Goal: Task Accomplishment & Management: Use online tool/utility

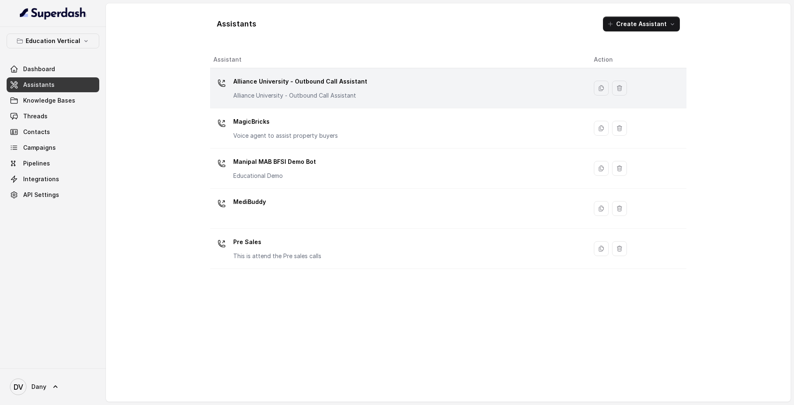
click at [465, 79] on div "Alliance University - Outbound Call Assistant Alliance University - Outbound Ca…" at bounding box center [396, 88] width 367 height 26
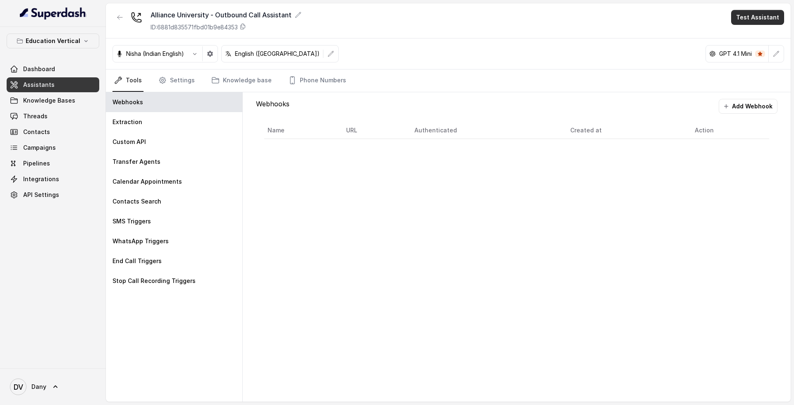
click at [757, 20] on button "Test Assistant" at bounding box center [757, 17] width 53 height 15
click at [758, 40] on button "Phone Call" at bounding box center [759, 37] width 52 height 15
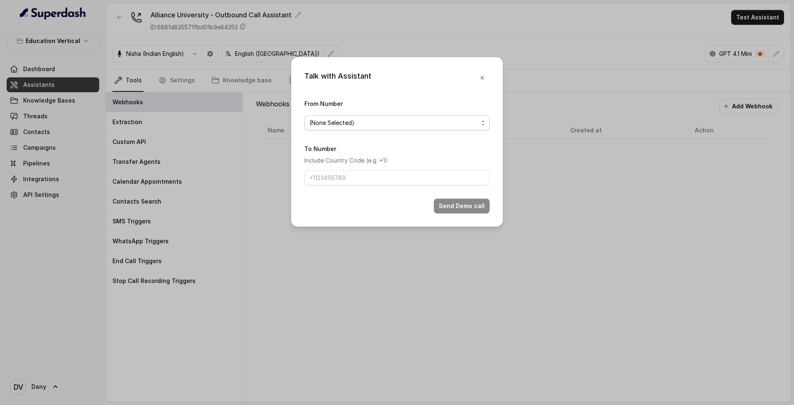
click at [356, 124] on span "(None Selected)" at bounding box center [393, 123] width 169 height 10
click at [136, 182] on div "Talk with Assistant From Number (None Selected) To Number Include Country Code …" at bounding box center [397, 202] width 794 height 405
click at [479, 72] on button "button" at bounding box center [482, 77] width 15 height 15
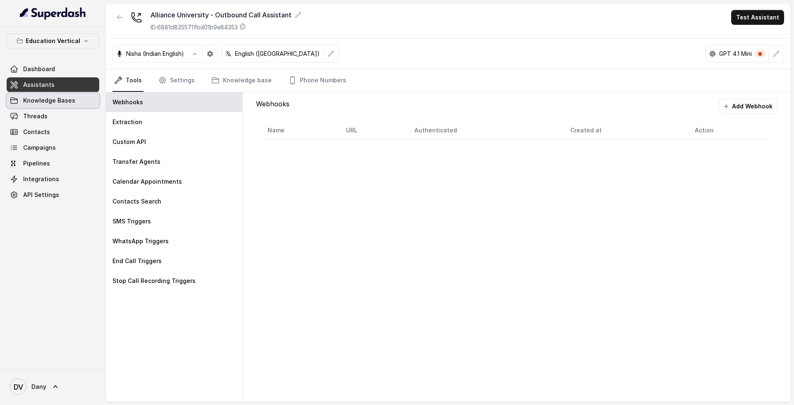
click at [48, 107] on link "Knowledge Bases" at bounding box center [53, 100] width 93 height 15
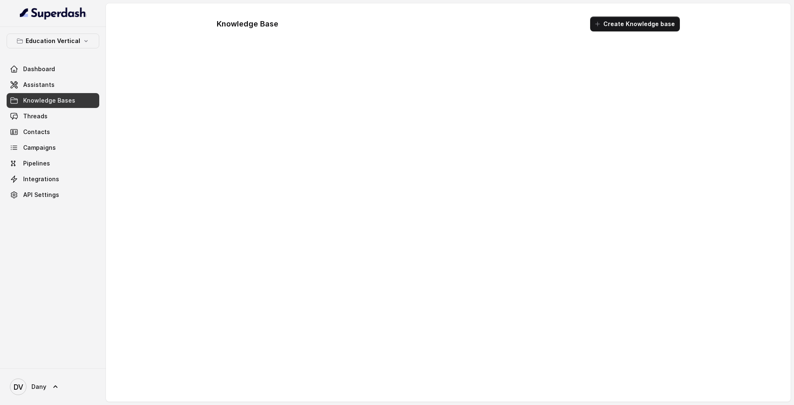
click at [48, 107] on link "Knowledge Bases" at bounding box center [53, 100] width 93 height 15
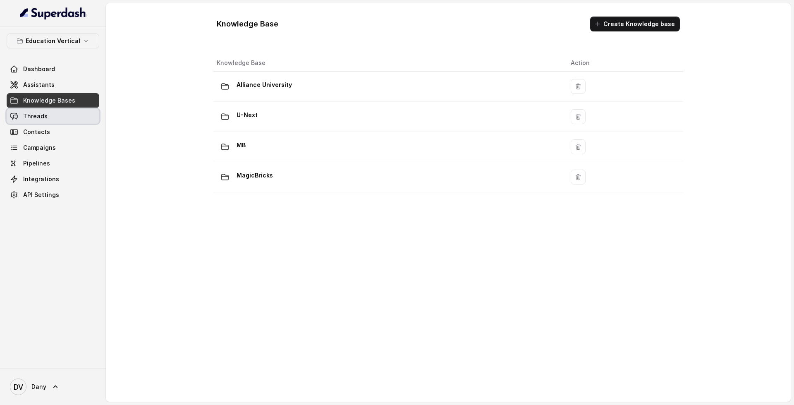
click at [48, 114] on link "Threads" at bounding box center [53, 116] width 93 height 15
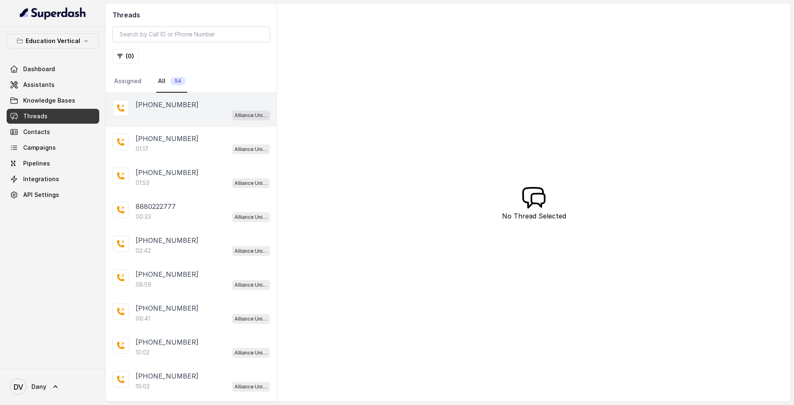
click at [191, 119] on div "Alliance University - Outbound Call Assistant" at bounding box center [203, 115] width 134 height 11
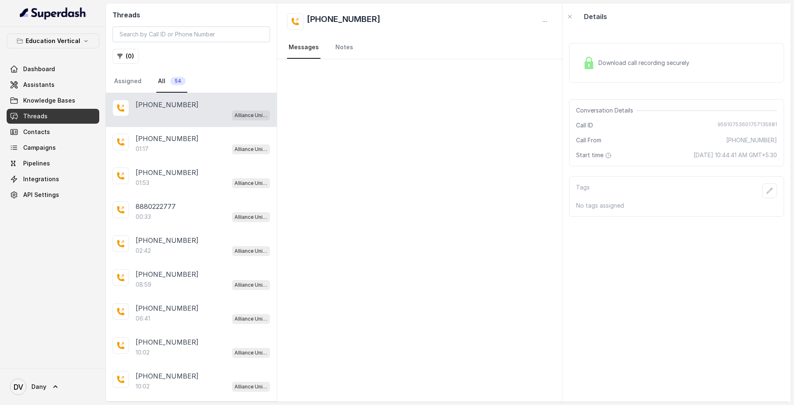
click at [653, 59] on span "Download call recording securely" at bounding box center [645, 63] width 94 height 8
drag, startPoint x: 318, startPoint y: 20, endPoint x: 336, endPoint y: 21, distance: 17.9
click at [336, 21] on h2 "[PHONE_NUMBER]" at bounding box center [344, 21] width 74 height 17
click at [461, 24] on div "[PHONE_NUMBER]" at bounding box center [419, 21] width 265 height 17
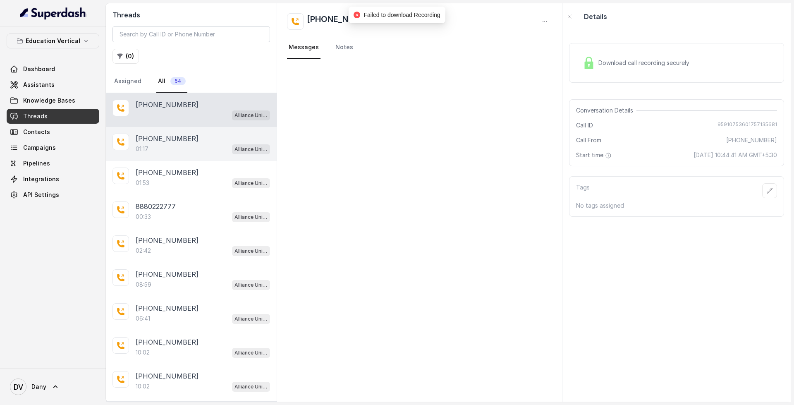
click at [192, 152] on div "01:17 Alliance University - Outbound Call Assistant" at bounding box center [203, 148] width 134 height 11
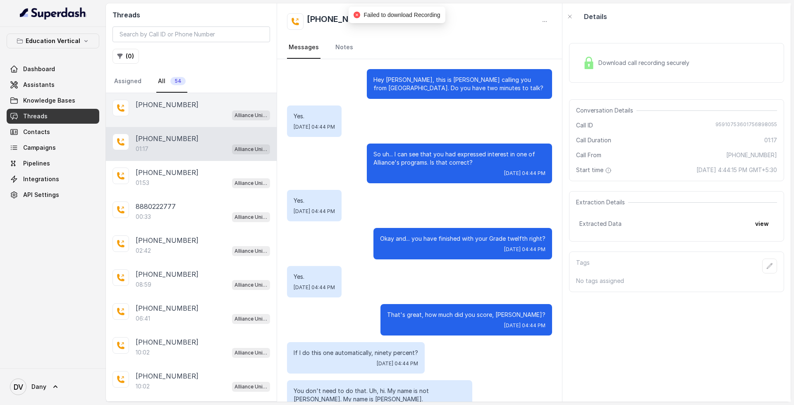
scroll to position [404, 0]
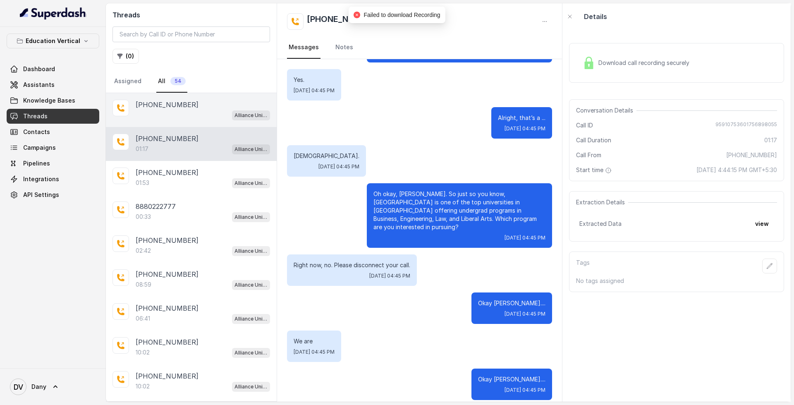
click at [193, 105] on div "[PHONE_NUMBER]" at bounding box center [203, 105] width 134 height 10
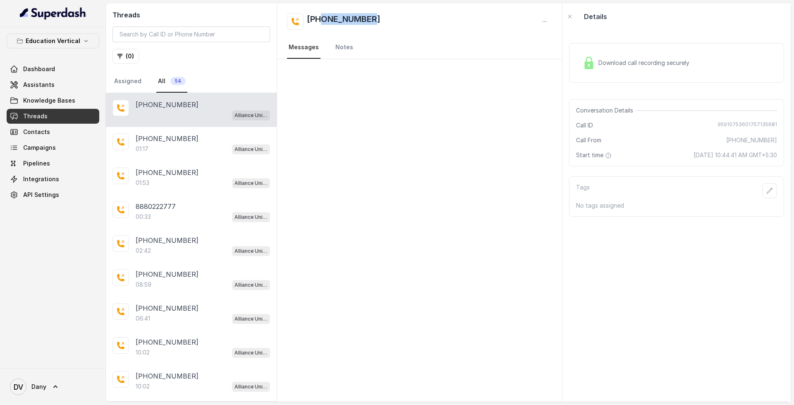
drag, startPoint x: 322, startPoint y: 18, endPoint x: 408, endPoint y: 30, distance: 87.2
click at [408, 30] on div "[PHONE_NUMBER] Messages Notes" at bounding box center [419, 31] width 285 height 56
copy h2 "9934633316"
click at [59, 87] on link "Assistants" at bounding box center [53, 84] width 93 height 15
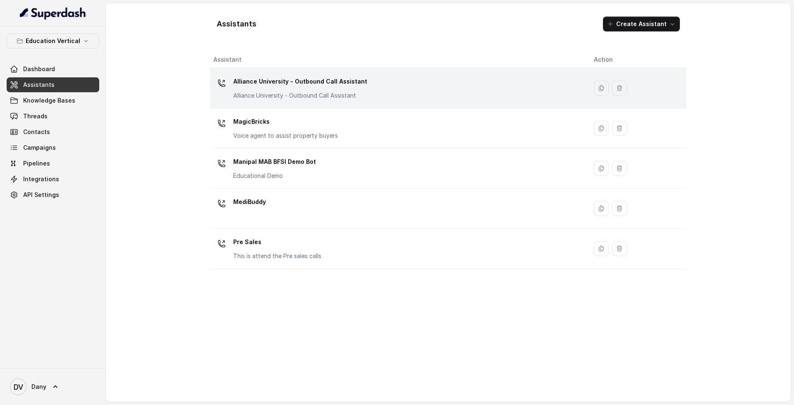
click at [299, 86] on p "Alliance University - Outbound Call Assistant" at bounding box center [300, 81] width 134 height 13
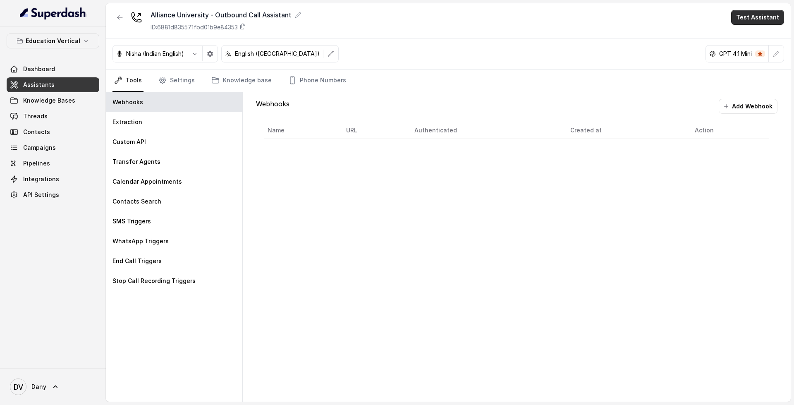
click at [770, 18] on button "Test Assistant" at bounding box center [757, 17] width 53 height 15
click at [772, 36] on button "Phone Call" at bounding box center [759, 37] width 52 height 15
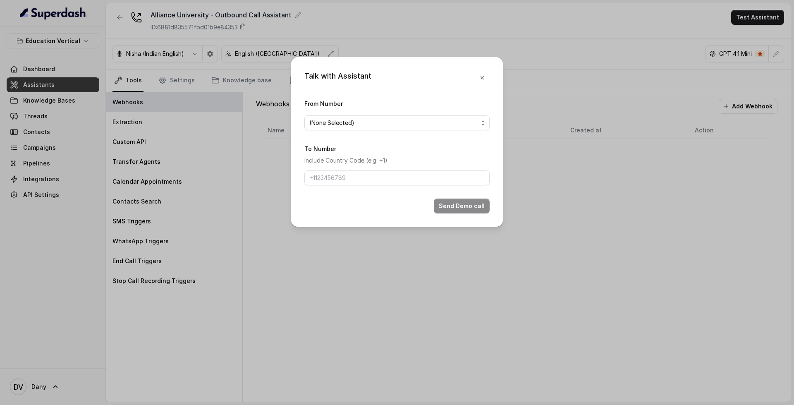
click at [421, 114] on div "From Number (None Selected)" at bounding box center [396, 114] width 185 height 32
click at [420, 119] on span "(None Selected)" at bounding box center [393, 123] width 169 height 10
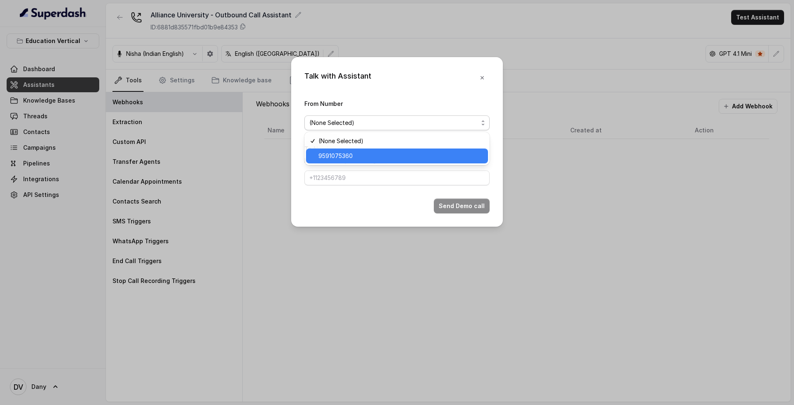
click at [388, 156] on span "9591075360" at bounding box center [400, 156] width 165 height 10
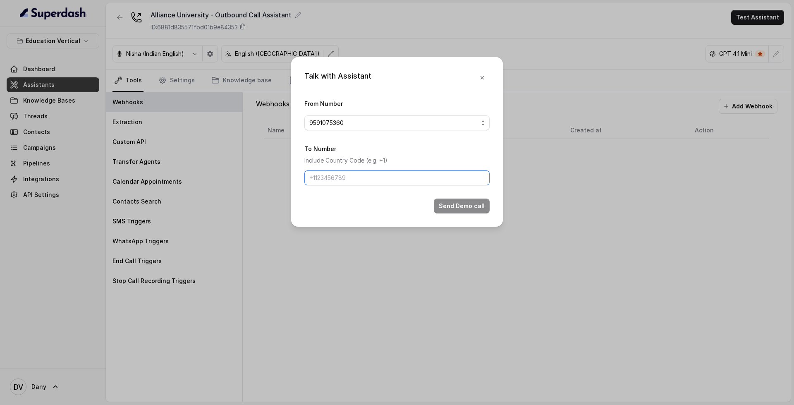
click at [391, 172] on input "To Number" at bounding box center [396, 177] width 185 height 15
paste input "9934633316"
type input "[PHONE_NUMBER]"
click at [452, 207] on button "Send Demo call" at bounding box center [462, 205] width 56 height 15
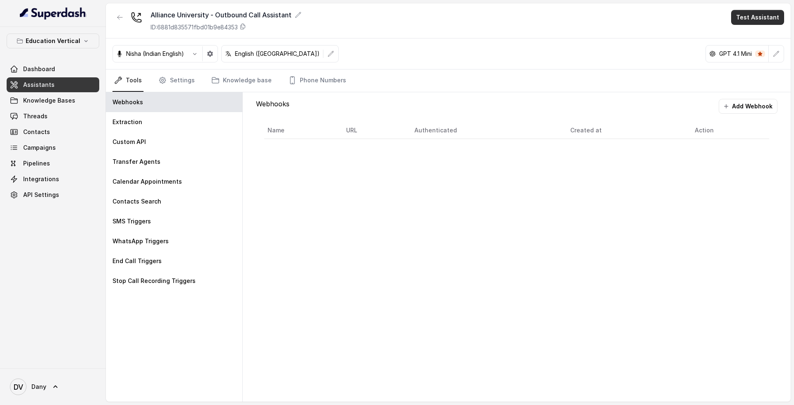
click at [769, 17] on button "Test Assistant" at bounding box center [757, 17] width 53 height 15
click at [766, 40] on button "Phone Call" at bounding box center [759, 37] width 52 height 15
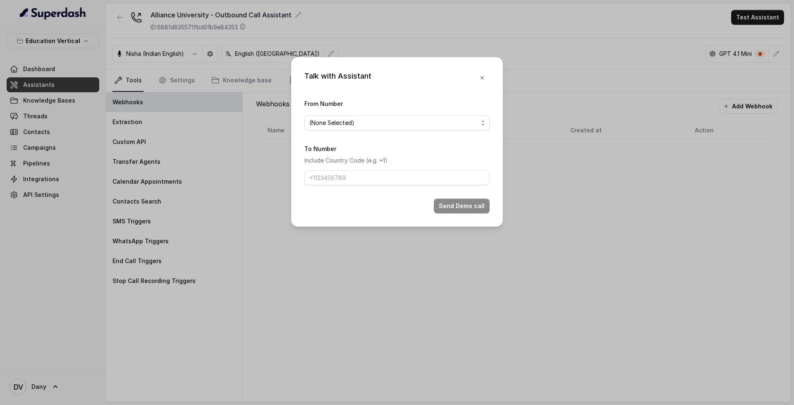
click at [385, 134] on form "From Number (None Selected) To Number Include Country Code (e.g. +1) Send Demo …" at bounding box center [396, 155] width 185 height 115
click at [403, 120] on span "(None Selected)" at bounding box center [393, 123] width 169 height 10
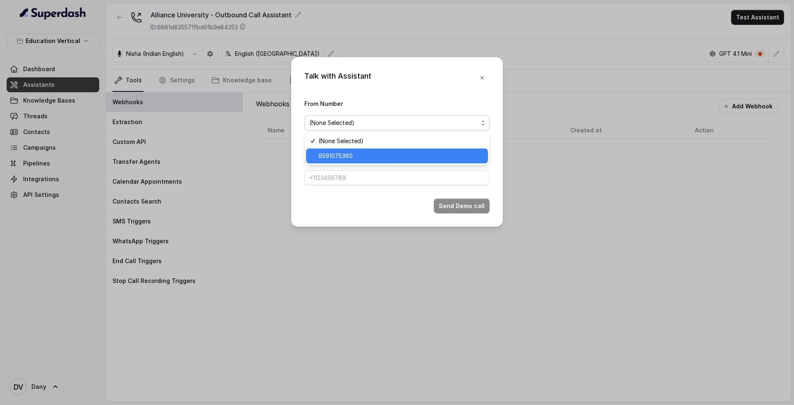
click at [381, 157] on span "9591075360" at bounding box center [400, 156] width 165 height 10
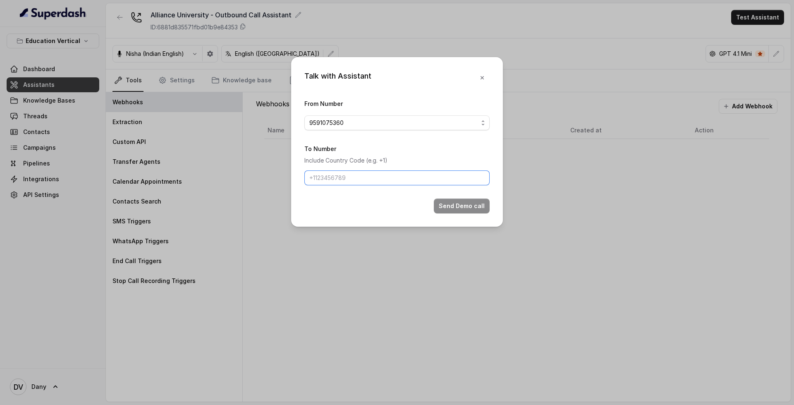
click at [396, 173] on input "To Number" at bounding box center [396, 177] width 185 height 15
type input "_"
type input "[PHONE_NUMBER]"
click at [471, 205] on button "Send Demo call" at bounding box center [462, 205] width 56 height 15
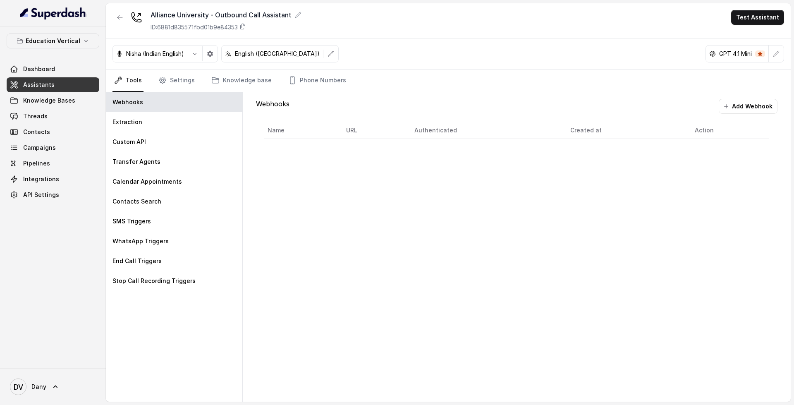
click at [65, 87] on link "Assistants" at bounding box center [53, 84] width 93 height 15
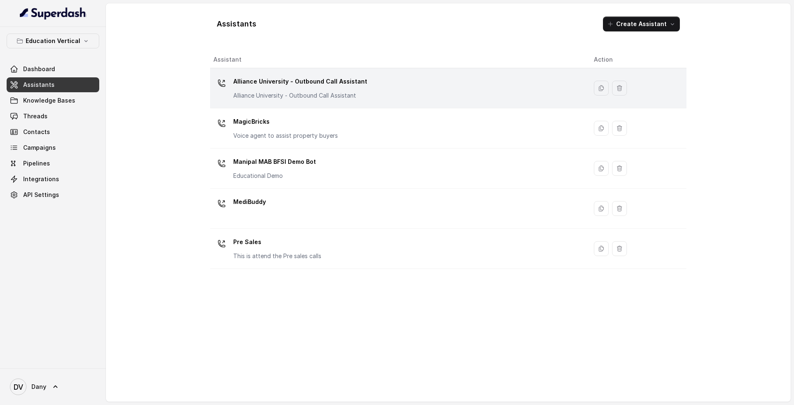
click at [365, 93] on div "Alliance University - Outbound Call Assistant Alliance University - Outbound Ca…" at bounding box center [396, 88] width 367 height 26
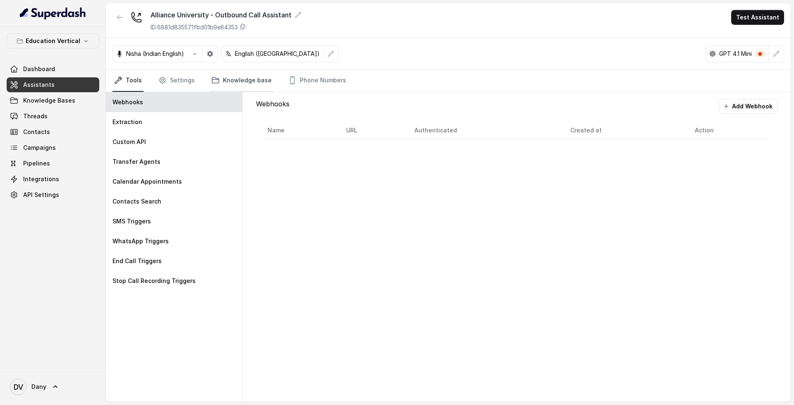
click at [222, 81] on link "Knowledge base" at bounding box center [242, 80] width 64 height 22
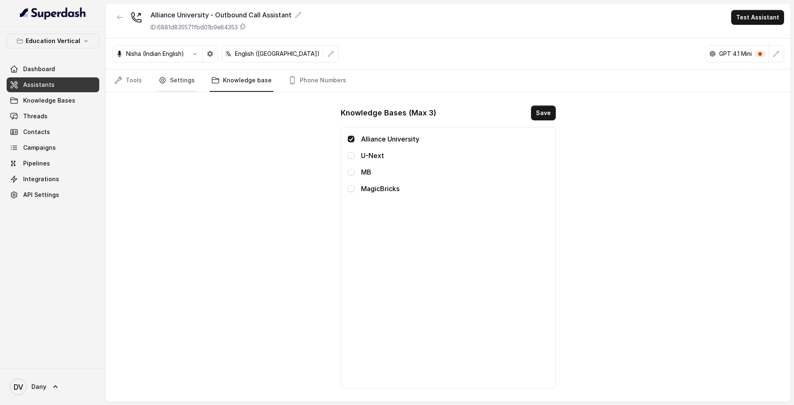
click at [166, 87] on link "Settings" at bounding box center [177, 80] width 40 height 22
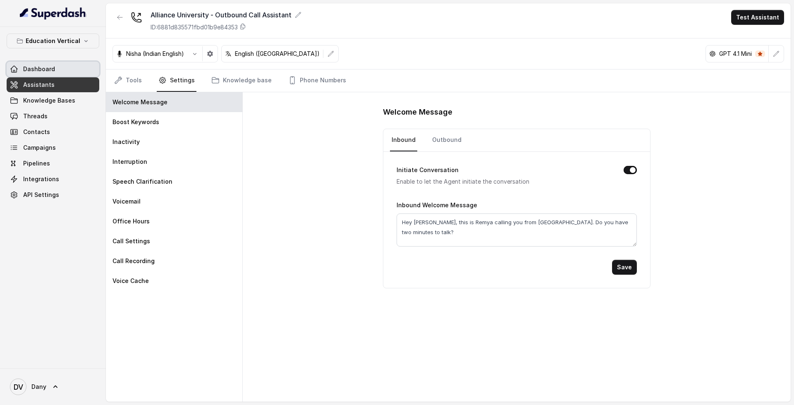
click at [42, 72] on span "Dashboard" at bounding box center [39, 69] width 32 height 8
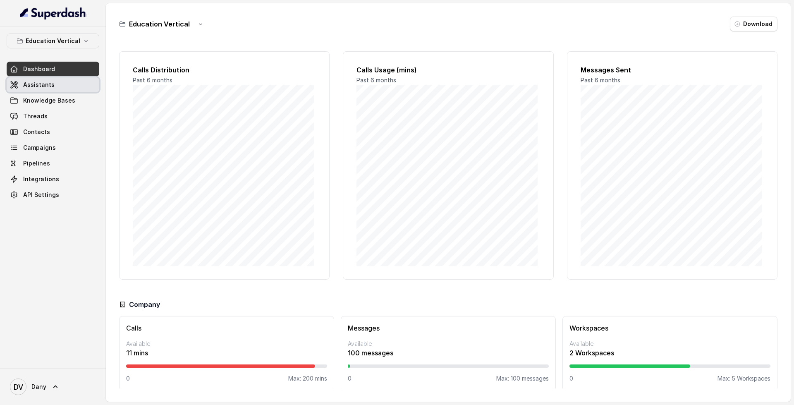
click at [53, 88] on link "Assistants" at bounding box center [53, 84] width 93 height 15
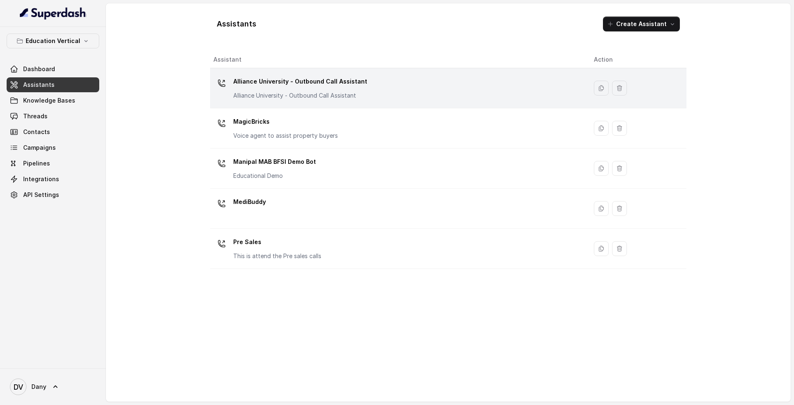
click at [349, 87] on p "Alliance University - Outbound Call Assistant" at bounding box center [300, 81] width 134 height 13
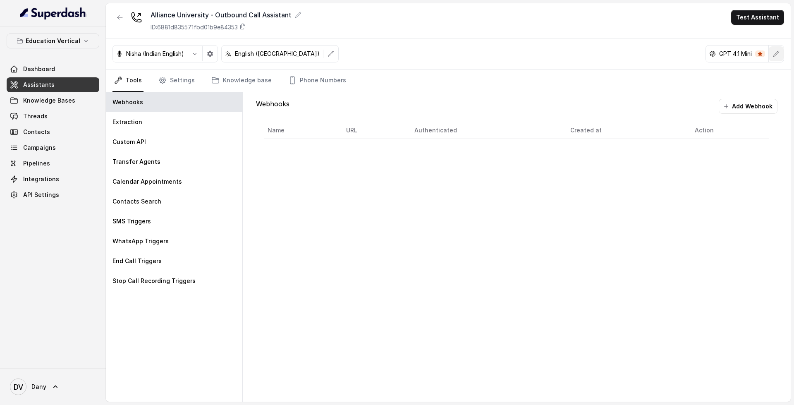
click at [772, 53] on button "button" at bounding box center [776, 53] width 15 height 15
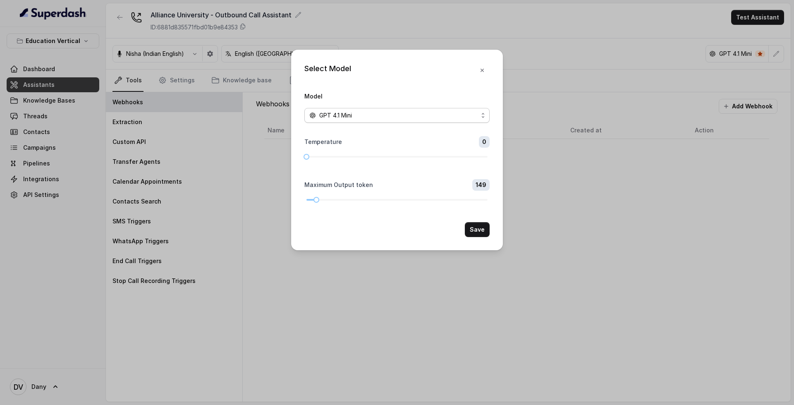
click at [380, 110] on span "GPT 4.1 Mini" at bounding box center [396, 115] width 185 height 15
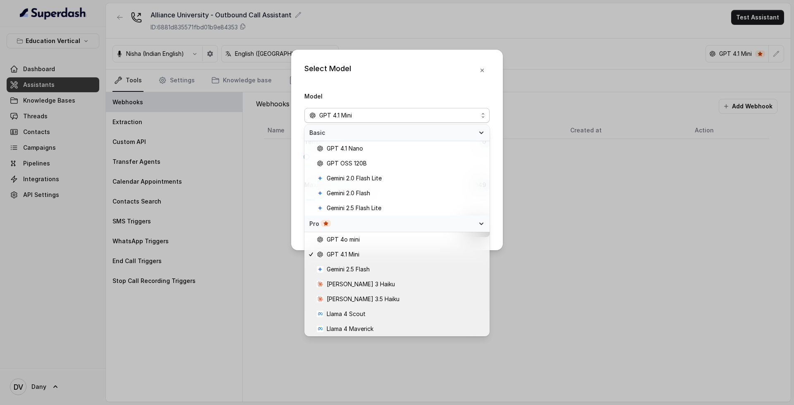
click at [683, 153] on div "Select Model Model GPT 4.1 Mini Temperature 0 Maximum Output token 149 Save" at bounding box center [397, 202] width 794 height 405
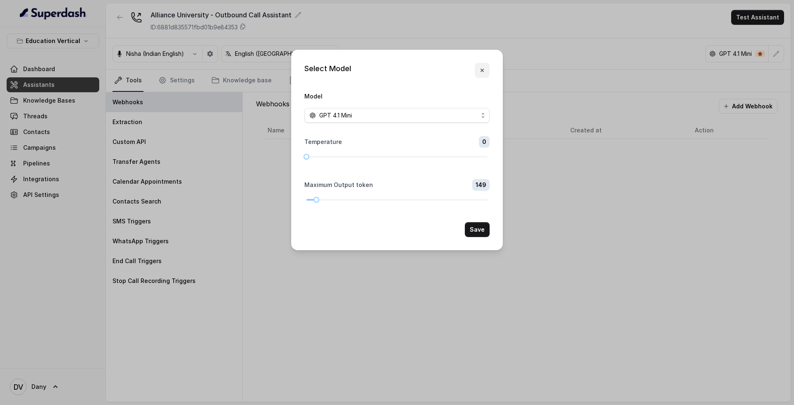
click at [486, 71] on button "button" at bounding box center [482, 70] width 15 height 15
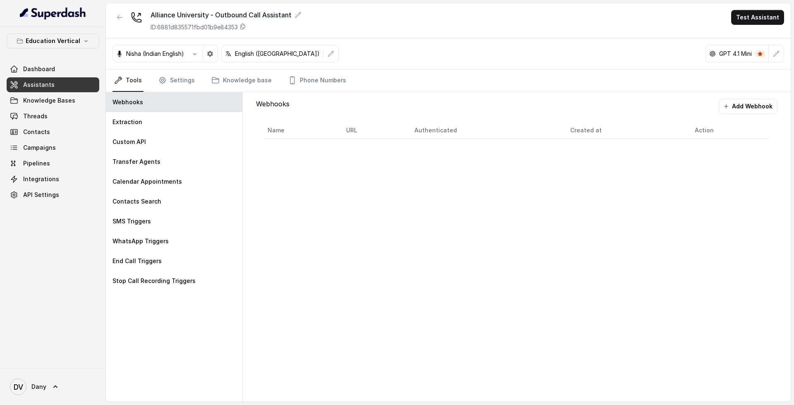
drag, startPoint x: 757, startPoint y: 51, endPoint x: 768, endPoint y: 55, distance: 11.2
click at [768, 55] on div "GPT 4.1 Mini" at bounding box center [737, 53] width 63 height 17
click at [778, 55] on icon "button" at bounding box center [776, 53] width 7 height 7
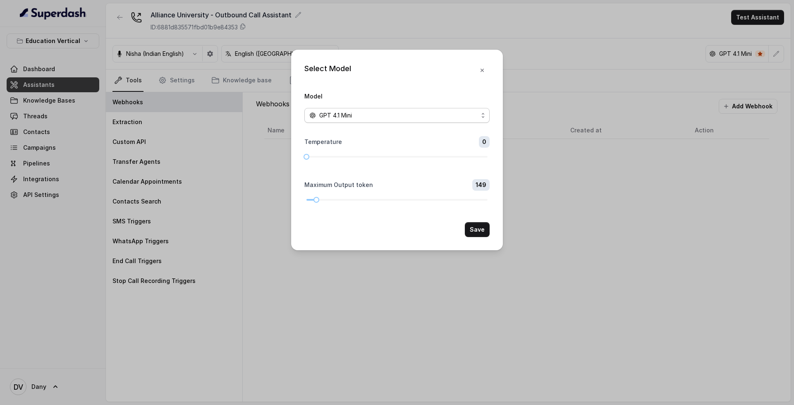
click at [437, 115] on div "GPT 4.1 Mini" at bounding box center [393, 115] width 169 height 10
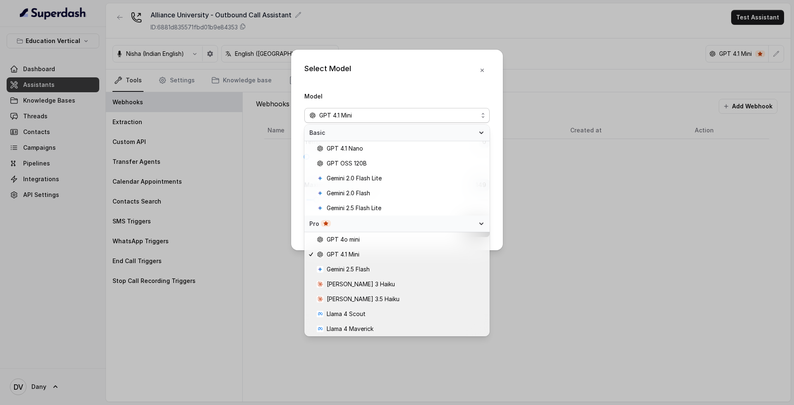
click at [486, 69] on div "Select Model Model GPT 4.1 Mini Temperature 0 Maximum Output token 149 Save" at bounding box center [397, 150] width 212 height 201
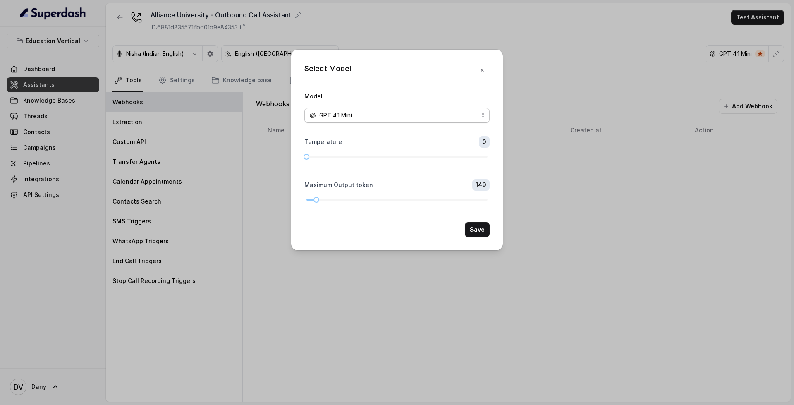
click at [452, 112] on div "GPT 4.1 Mini" at bounding box center [393, 115] width 169 height 10
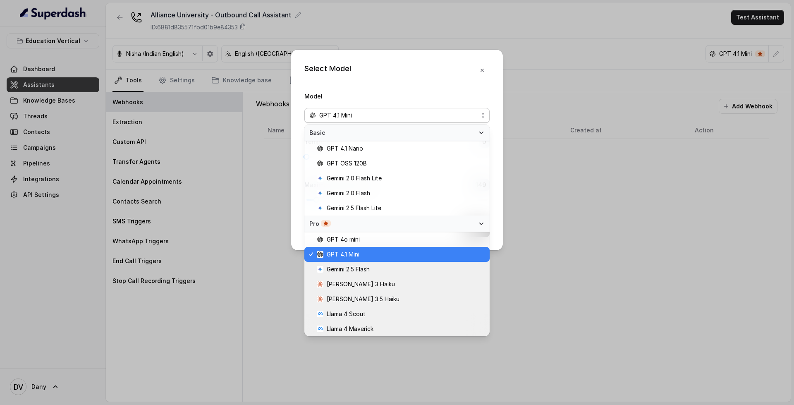
click at [483, 75] on div "Select Model Model GPT 4.1 Mini Temperature 0 Maximum Output token 149 Save" at bounding box center [397, 150] width 212 height 201
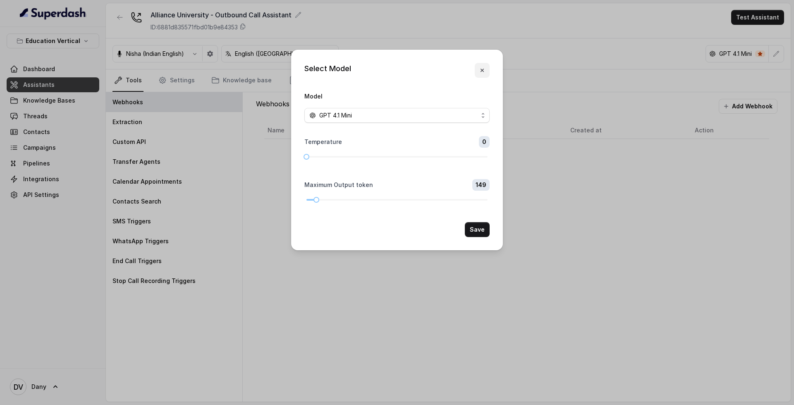
click at [483, 72] on icon "button" at bounding box center [482, 70] width 7 height 7
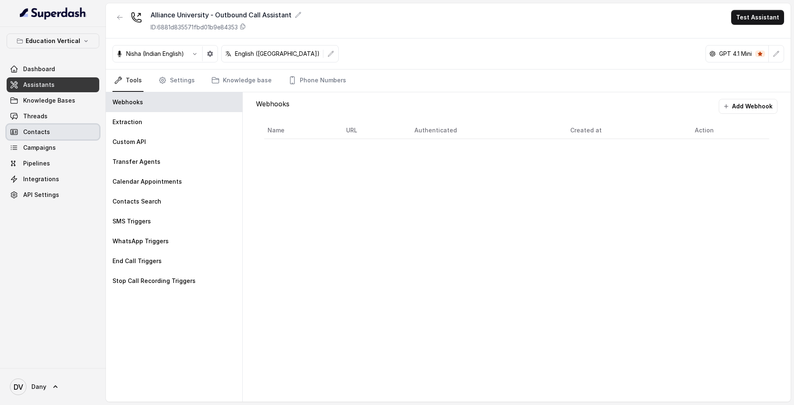
click at [59, 131] on link "Contacts" at bounding box center [53, 131] width 93 height 15
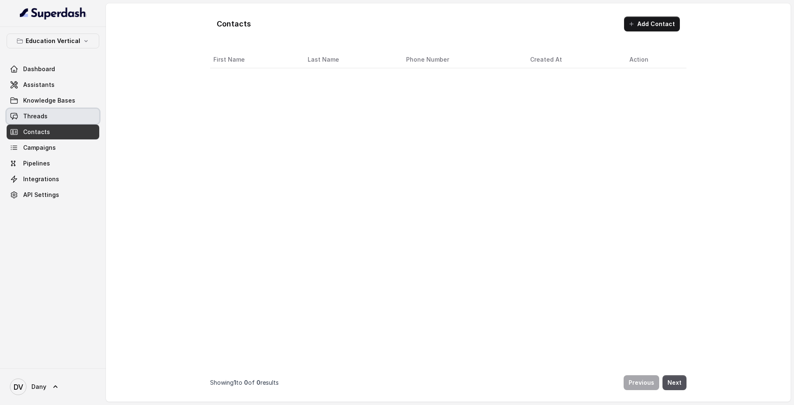
click at [62, 122] on link "Threads" at bounding box center [53, 116] width 93 height 15
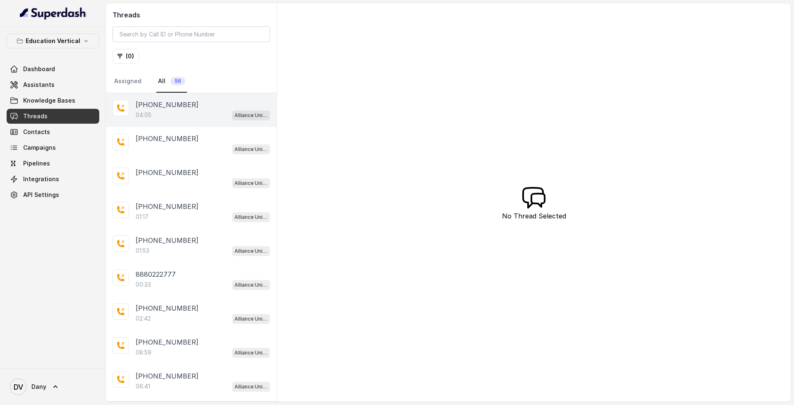
click at [200, 119] on div "04:05 Alliance University - Outbound Call Assistant" at bounding box center [203, 115] width 134 height 11
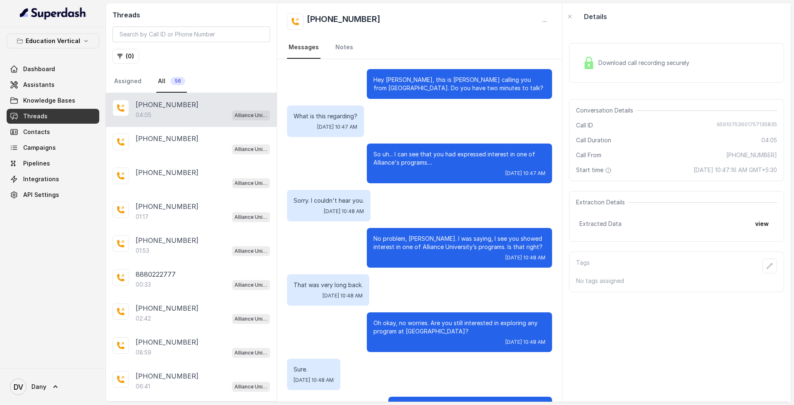
scroll to position [895, 0]
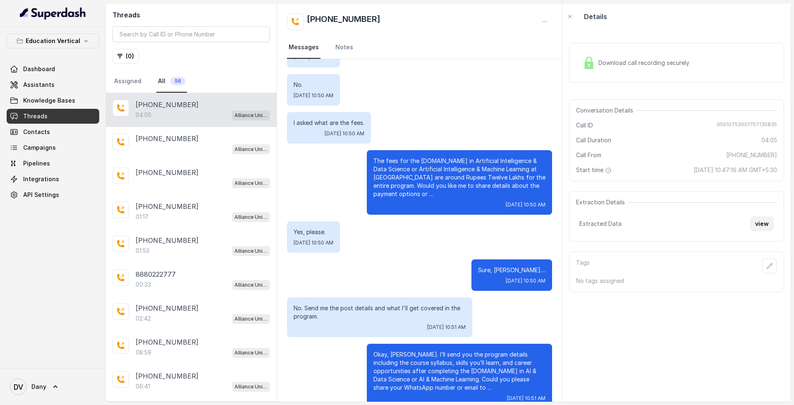
click at [752, 226] on button "view" at bounding box center [762, 223] width 24 height 15
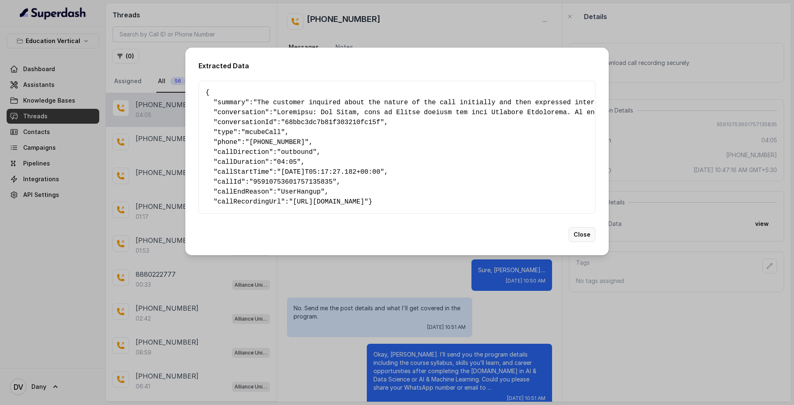
click at [583, 241] on button "Close" at bounding box center [582, 234] width 27 height 15
